Goal: Task Accomplishment & Management: Use online tool/utility

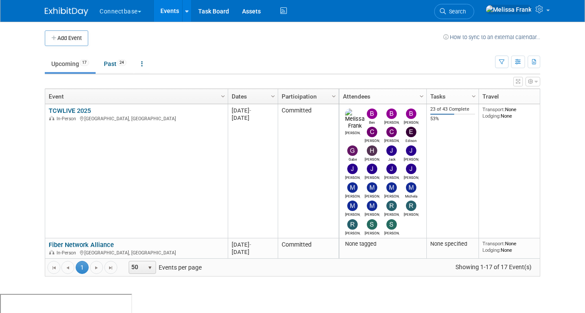
click at [166, 15] on link "Events" at bounding box center [170, 11] width 32 height 22
click at [122, 61] on span "24" at bounding box center [122, 63] width 10 height 7
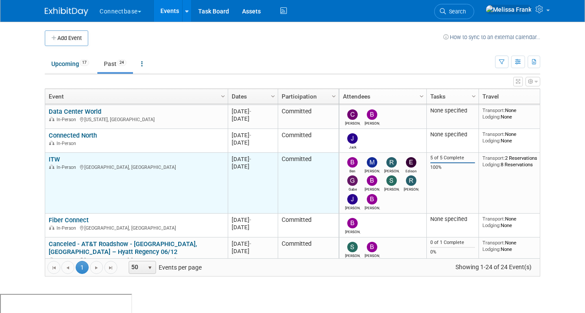
scroll to position [283, 0]
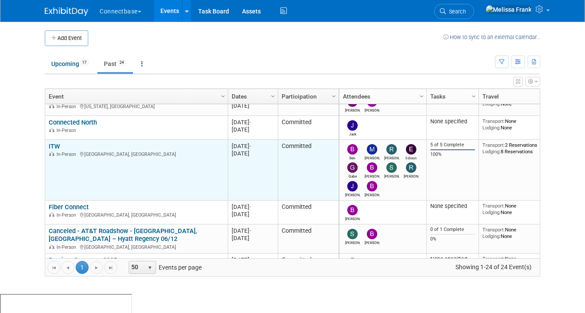
click at [56, 144] on link "ITW" at bounding box center [54, 147] width 11 height 8
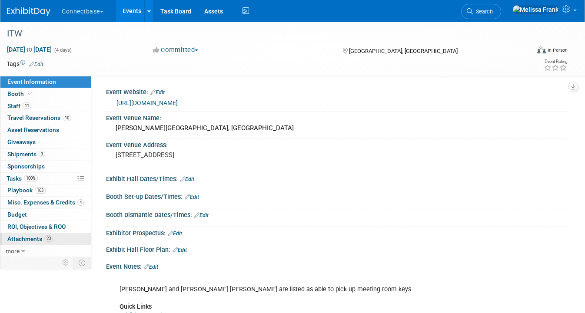
click at [43, 238] on span "Attachments 23" at bounding box center [30, 238] width 46 height 7
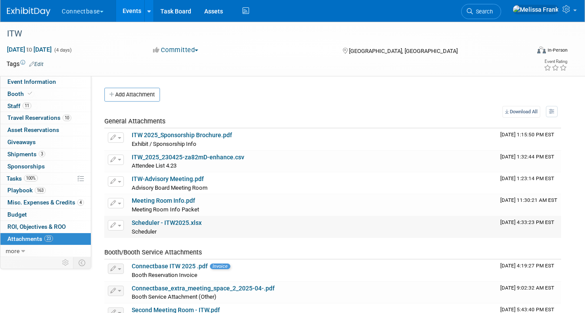
click at [150, 222] on link "Scheduler - ITW2025.xlsx" at bounding box center [167, 222] width 70 height 7
click at [123, 11] on link "Events" at bounding box center [132, 11] width 32 height 22
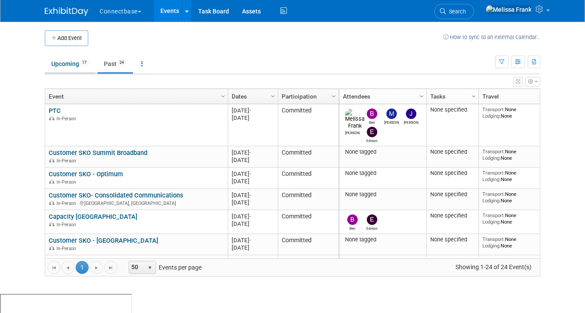
click at [66, 63] on link "Upcoming 17" at bounding box center [70, 64] width 51 height 17
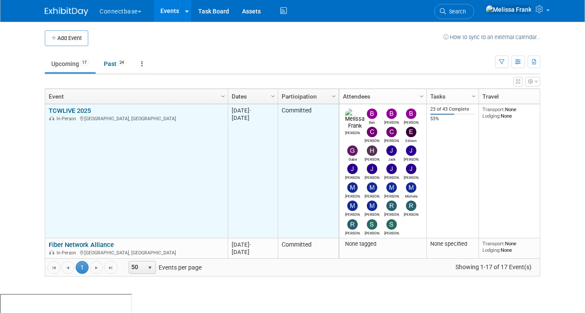
click at [81, 109] on link "TCWLIVE 2025" at bounding box center [70, 111] width 42 height 8
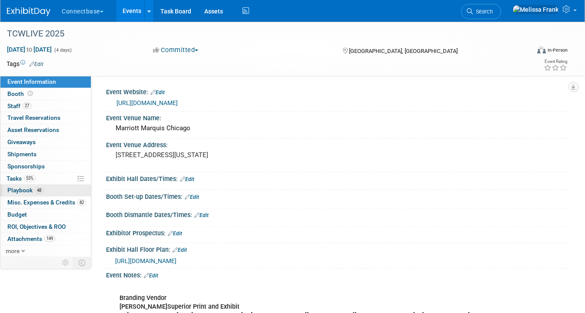
click at [33, 190] on span "Playbook 48" at bounding box center [25, 190] width 36 height 7
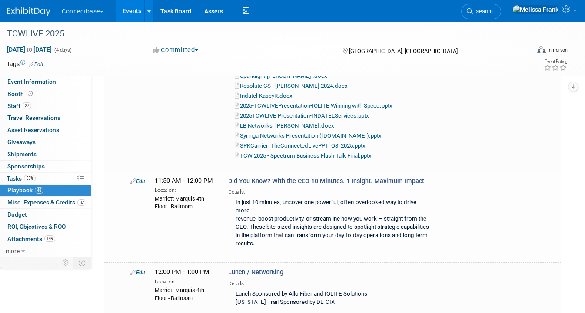
scroll to position [2198, 0]
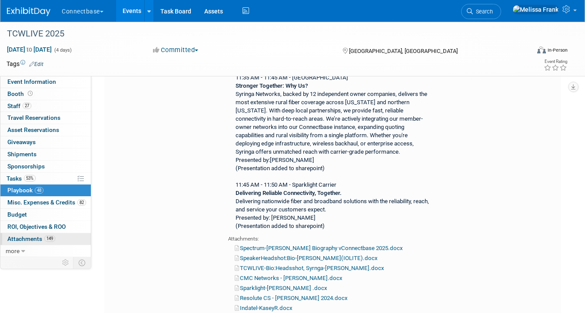
click at [40, 238] on span "Attachments 149" at bounding box center [31, 238] width 48 height 7
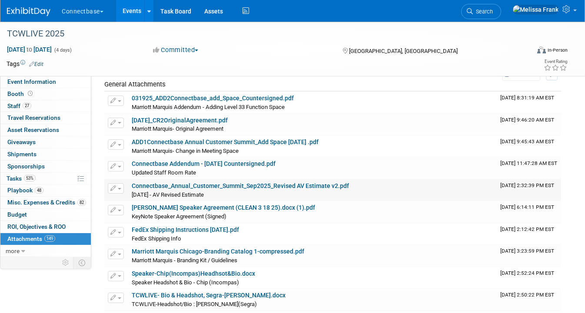
scroll to position [39, 0]
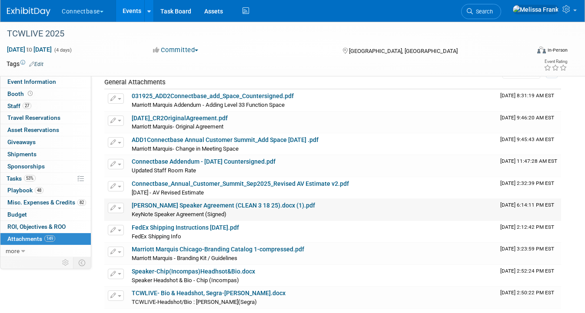
click at [219, 208] on link "Dan Caruso Speaker Agreement (CLEAN 3 18 25).docx (1).pdf" at bounding box center [223, 205] width 183 height 7
click at [47, 189] on link "48 Playbook 48" at bounding box center [45, 191] width 90 height 12
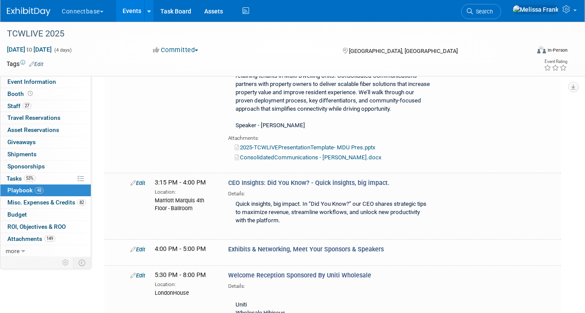
scroll to position [3040, 0]
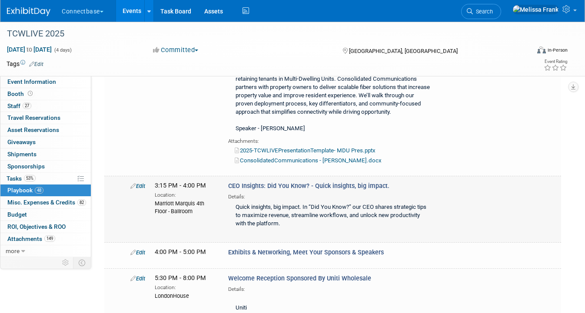
click at [137, 183] on link "Edit" at bounding box center [137, 186] width 15 height 7
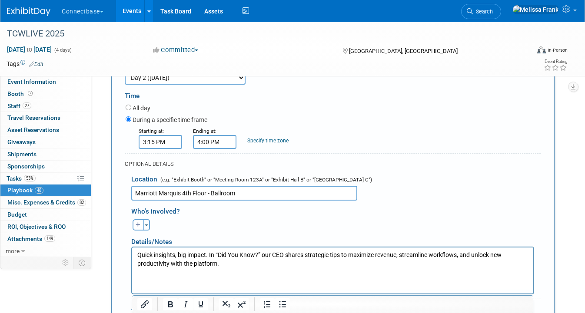
scroll to position [3252, 0]
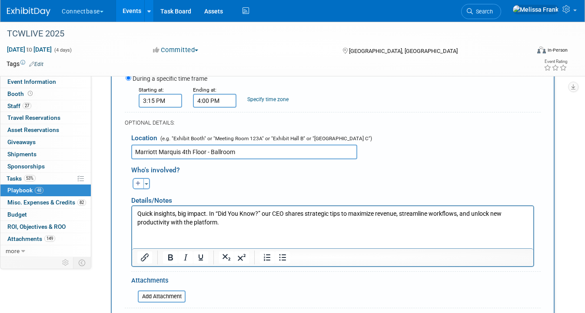
click at [247, 224] on p "Quick insights, big impact. In “Did You Know?” our CEO shares strategic tips to…" at bounding box center [332, 218] width 391 height 17
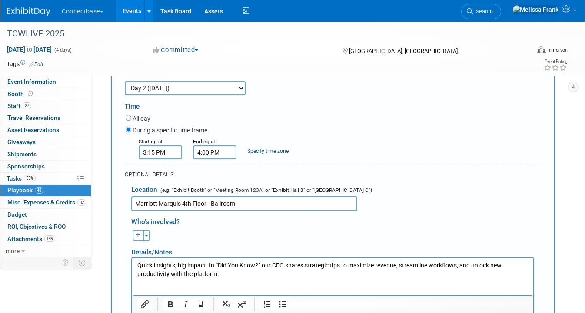
scroll to position [3280, 0]
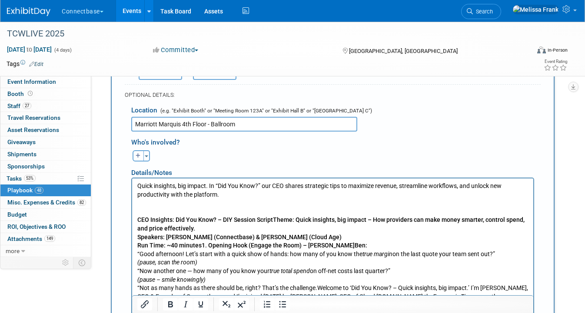
click at [188, 203] on p "Rich Text Area. Press ALT-0 for help." at bounding box center [332, 203] width 391 height 9
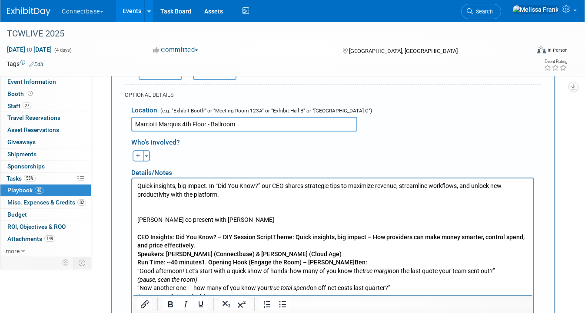
scroll to position [3281, 0]
click at [147, 222] on p "Ben co present with Chris Lee" at bounding box center [332, 219] width 391 height 9
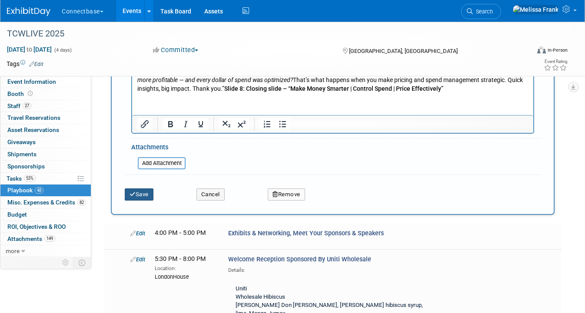
click at [140, 189] on button "Save" at bounding box center [139, 195] width 29 height 12
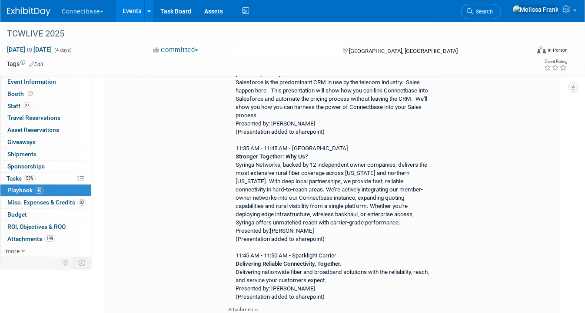
scroll to position [3093, 0]
